Goal: Task Accomplishment & Management: Manage account settings

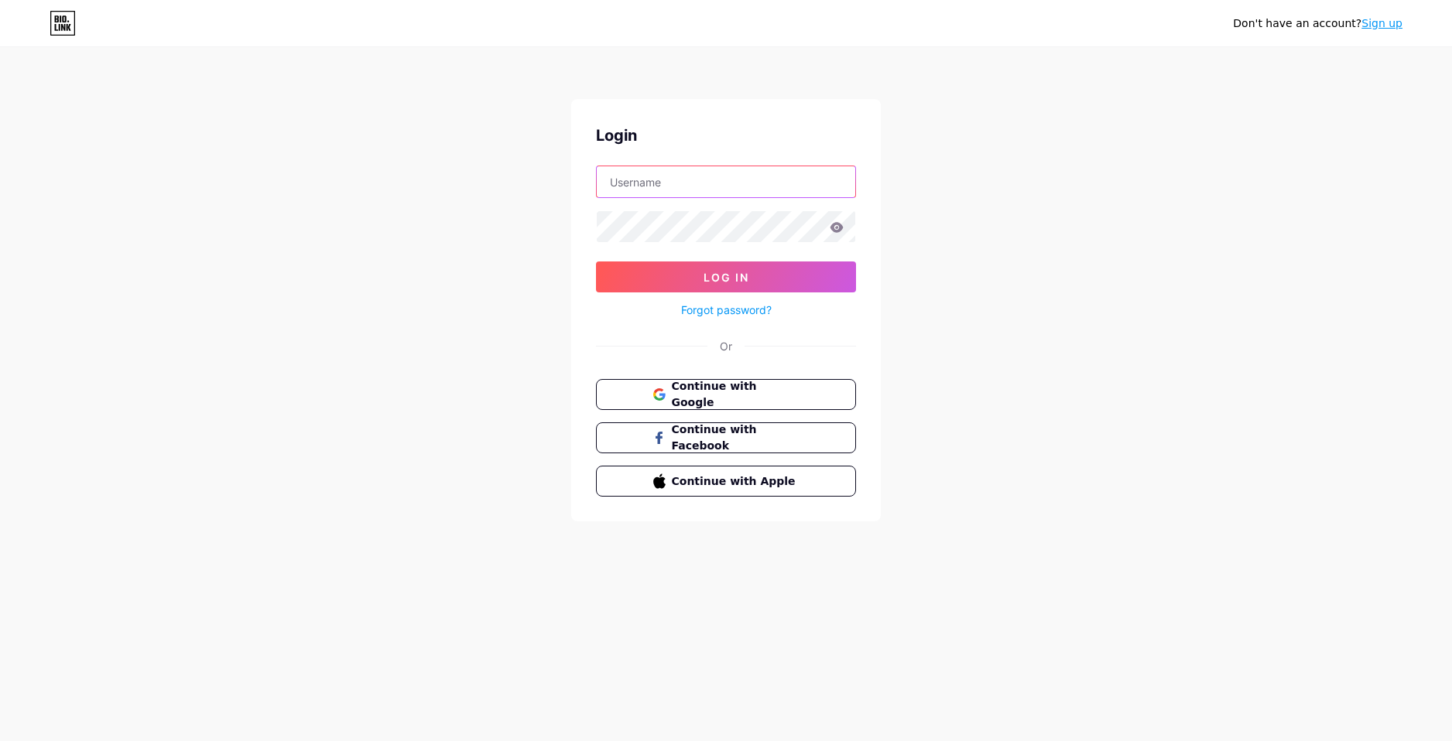
click at [669, 176] on input "text" at bounding box center [726, 181] width 259 height 31
click at [468, 305] on div "Don't have an account? Sign up Login Log In Forgot password? Or Continue with G…" at bounding box center [726, 285] width 1452 height 571
click at [702, 405] on button "Continue with Google" at bounding box center [726, 395] width 264 height 32
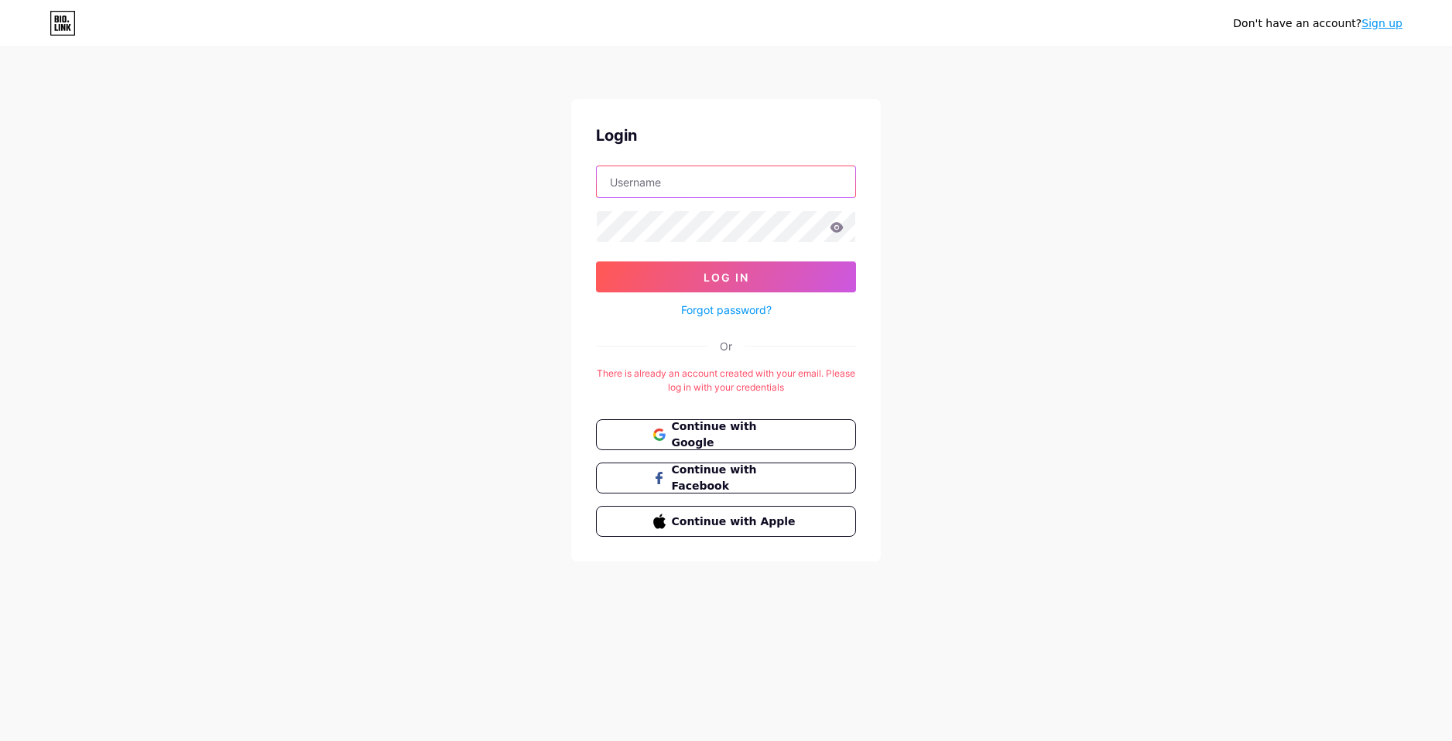
click at [639, 189] on input "text" at bounding box center [726, 181] width 259 height 31
type input "[EMAIL_ADDRESS][DOMAIN_NAME]"
click at [596, 262] on button "Log In" at bounding box center [726, 277] width 260 height 31
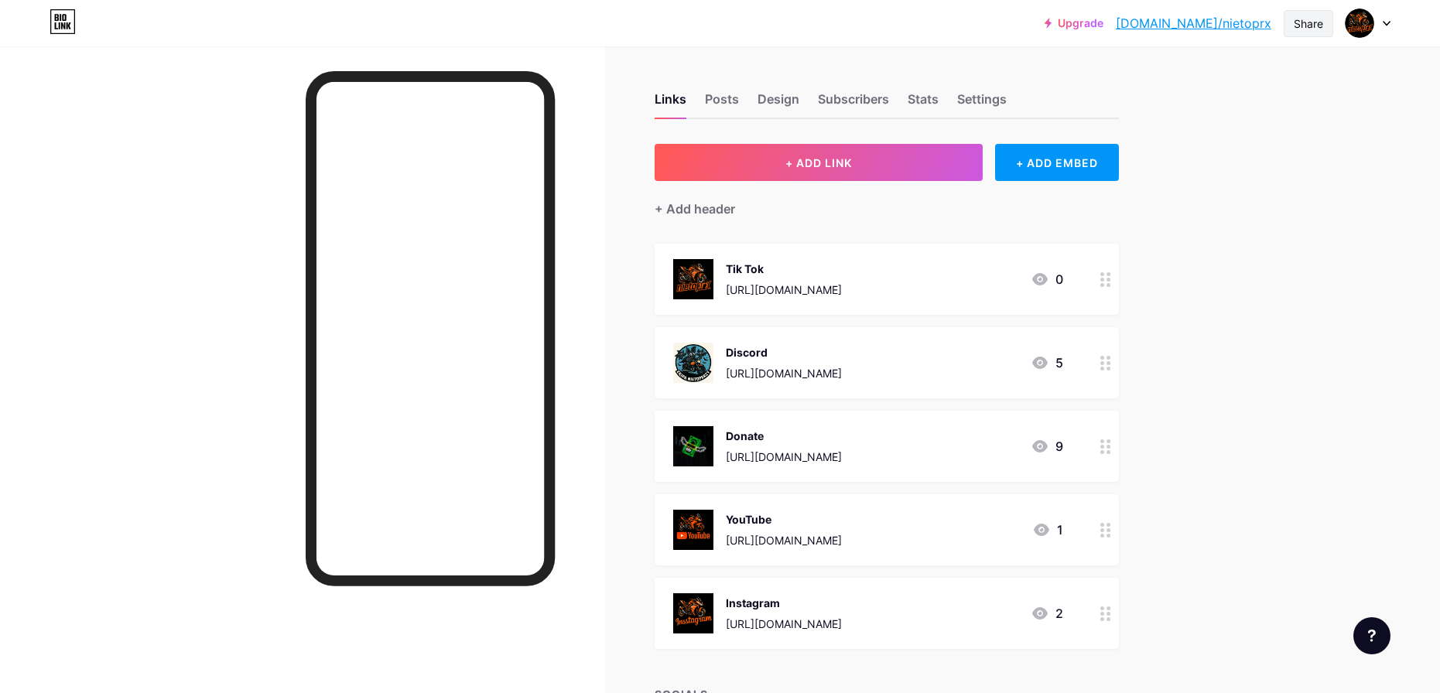
click at [1315, 22] on div "Share" at bounding box center [1308, 23] width 29 height 16
click at [1246, 80] on div "Copy link" at bounding box center [1217, 79] width 231 height 37
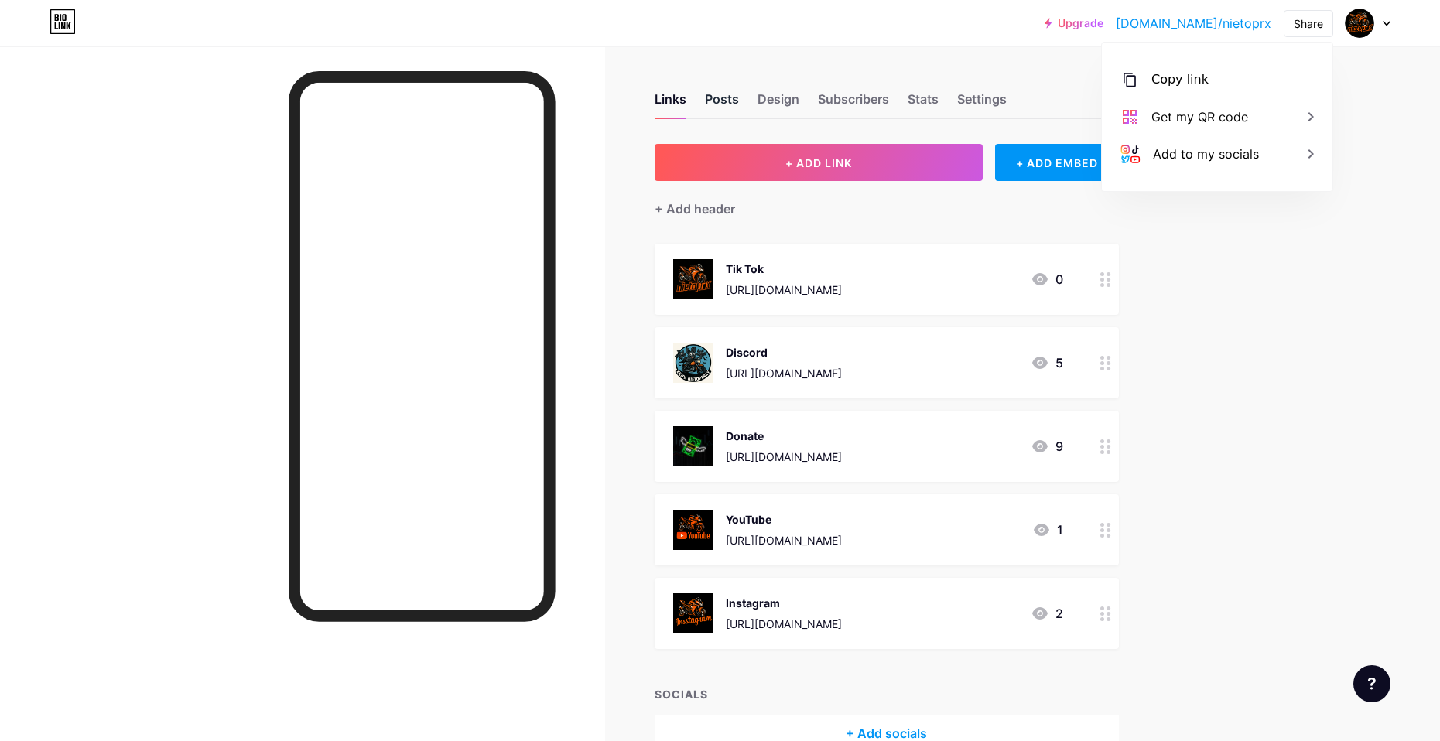
click at [721, 97] on div "Posts" at bounding box center [722, 104] width 34 height 28
click at [780, 101] on div "Design" at bounding box center [779, 104] width 42 height 28
click at [786, 95] on div "Design" at bounding box center [779, 104] width 42 height 28
click at [824, 101] on div "Subscribers" at bounding box center [853, 104] width 71 height 28
click at [763, 101] on div "Design" at bounding box center [779, 104] width 42 height 28
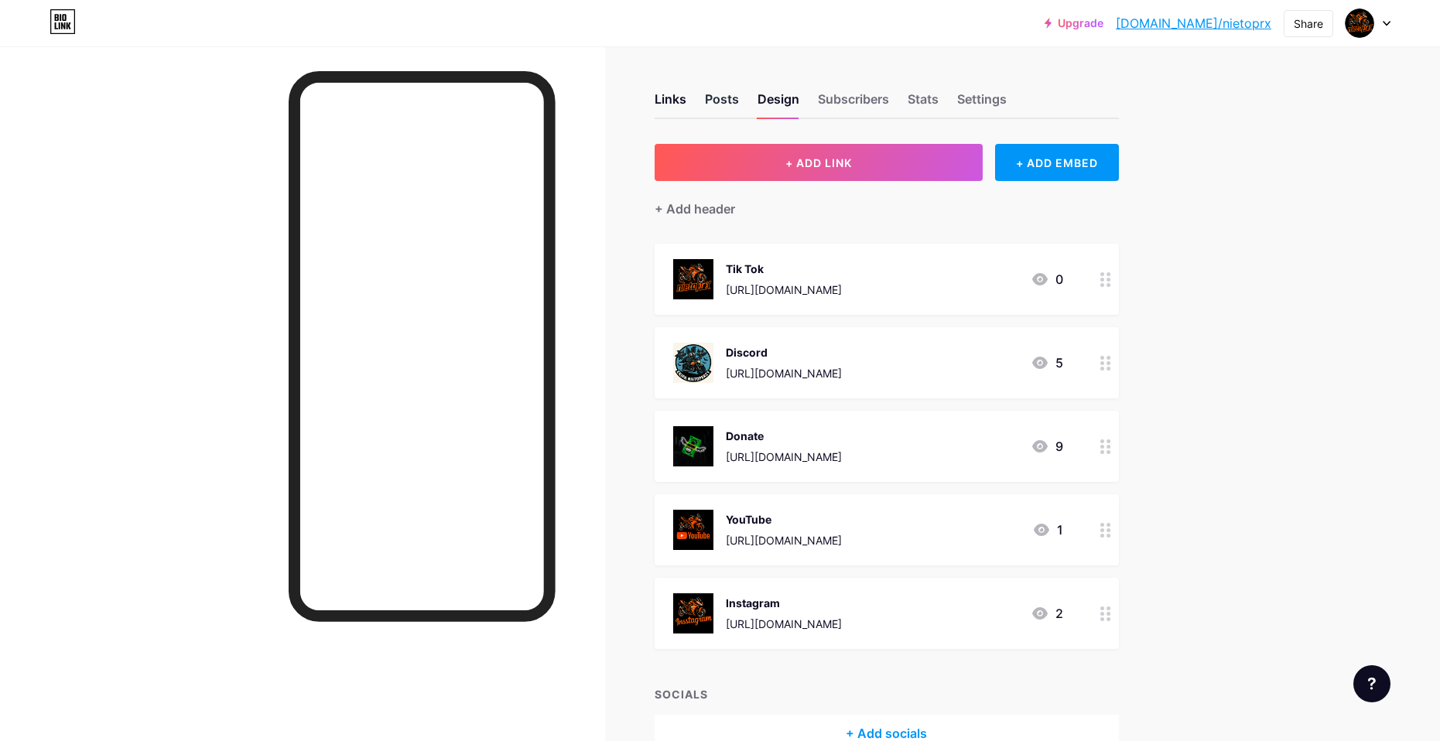
click at [739, 101] on div "Posts" at bounding box center [722, 104] width 34 height 28
